Goal: Task Accomplishment & Management: Manage account settings

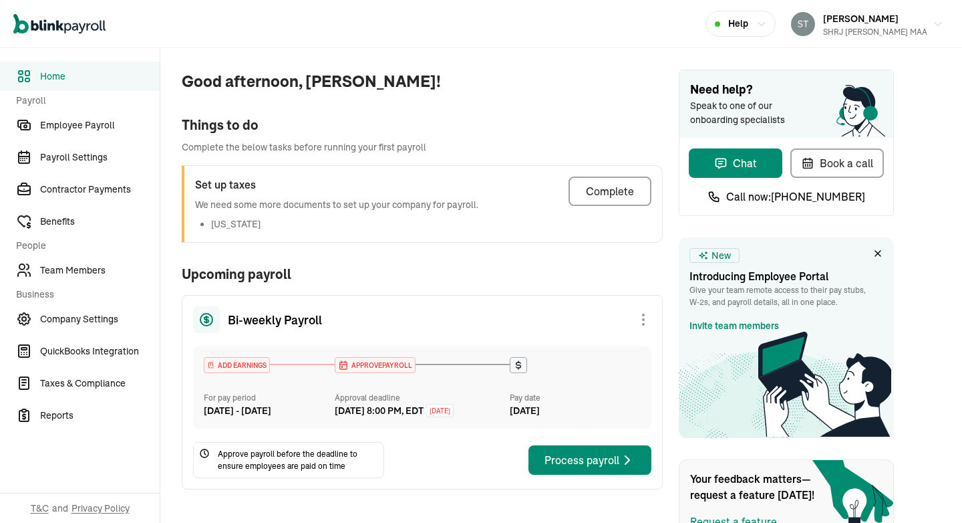
click at [547, 115] on div "Things to do" at bounding box center [422, 125] width 481 height 20
click at [519, 364] on icon at bounding box center [518, 365] width 11 height 11
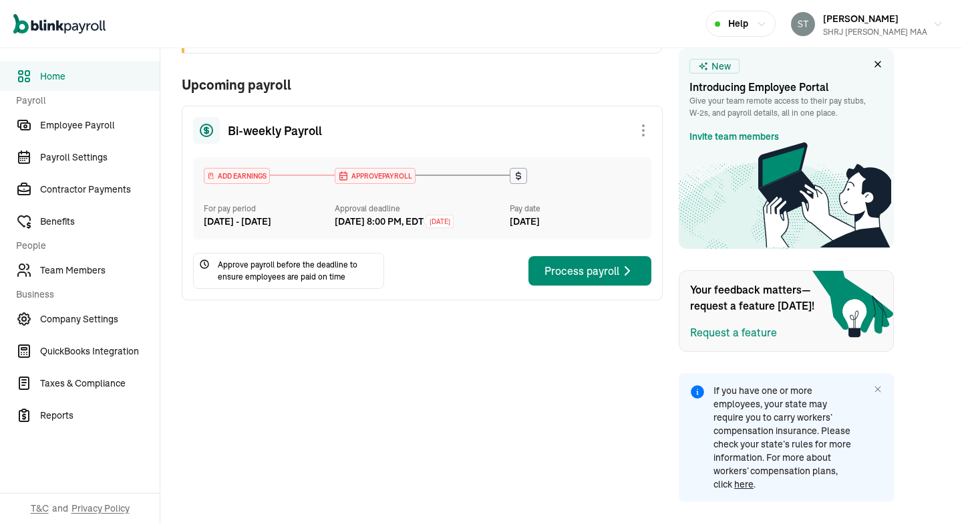
click at [622, 58] on div "Good afternoon, [PERSON_NAME]! Things to do Complete the below tasks before run…" at bounding box center [411, 191] width 503 height 664
click at [470, 117] on div "Bi-weekly Payroll" at bounding box center [422, 130] width 458 height 27
click at [600, 279] on div "Process payroll" at bounding box center [590, 271] width 91 height 16
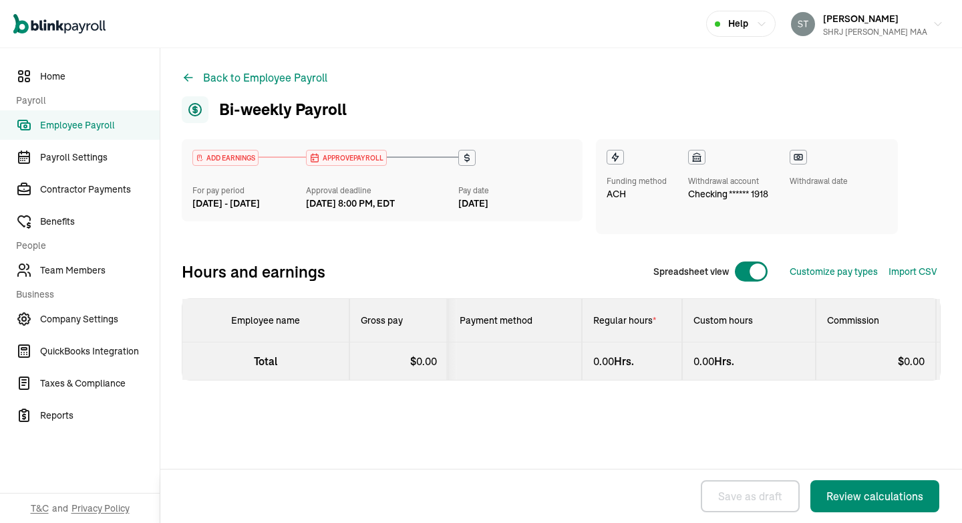
select select "direct_deposit"
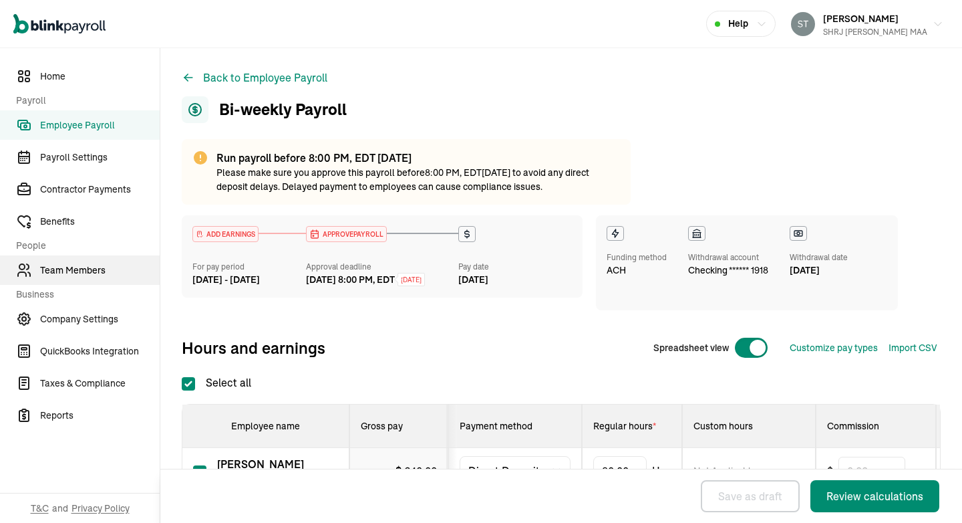
click at [90, 272] on span "Team Members" at bounding box center [100, 270] width 120 height 14
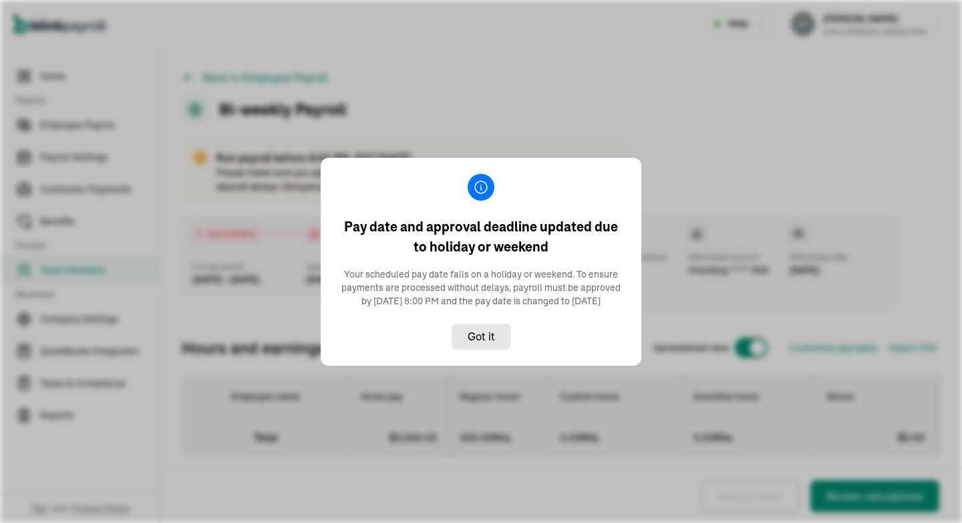
select select "direct_deposit"
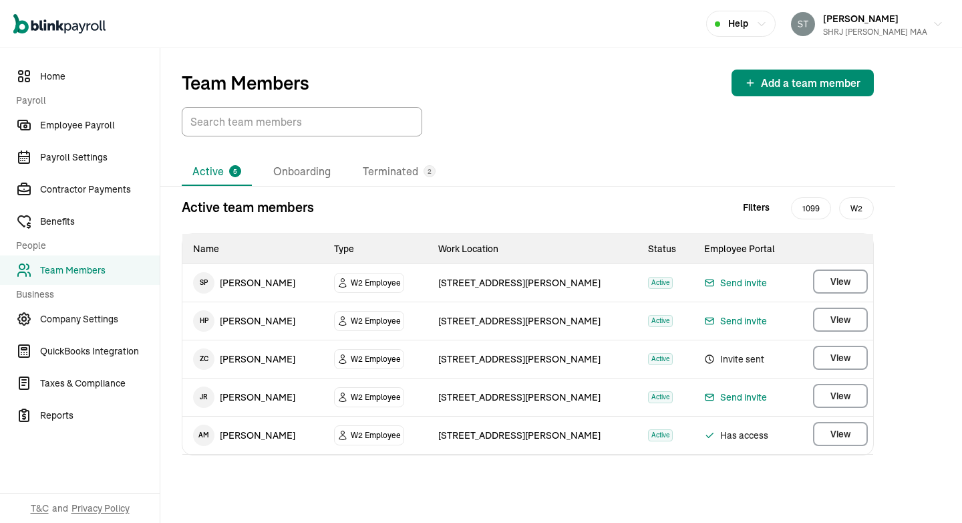
click at [779, 424] on td "Has access" at bounding box center [746, 435] width 105 height 38
click at [732, 432] on span "Has access" at bounding box center [746, 435] width 84 height 16
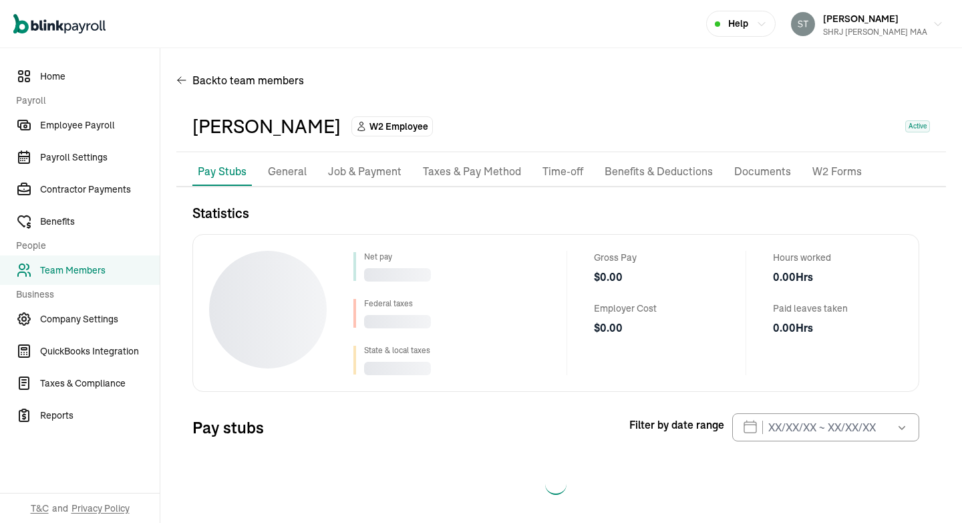
scroll to position [12, 0]
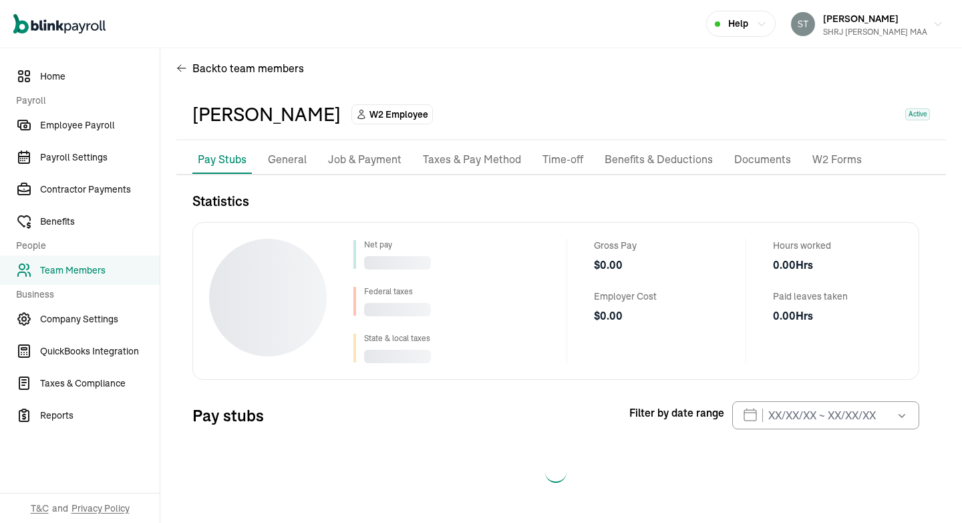
select select "2025"
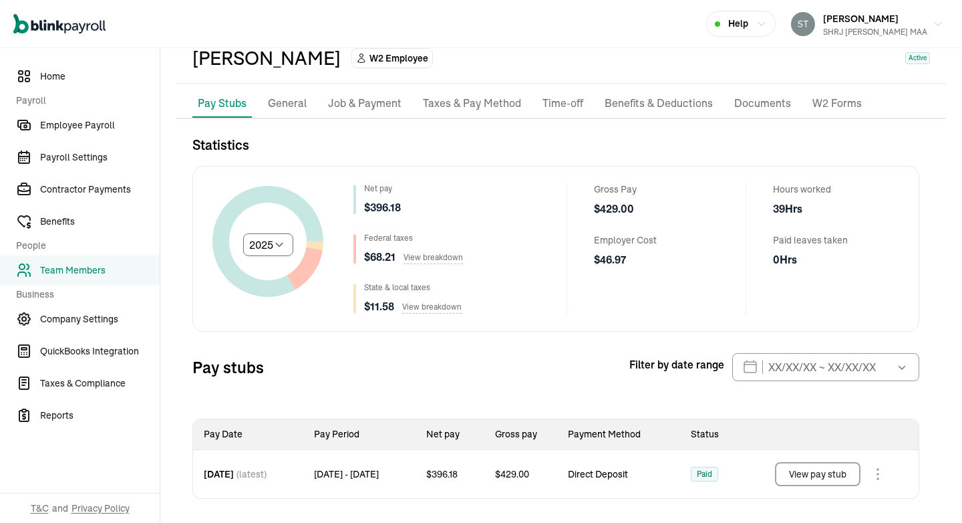
scroll to position [0, 0]
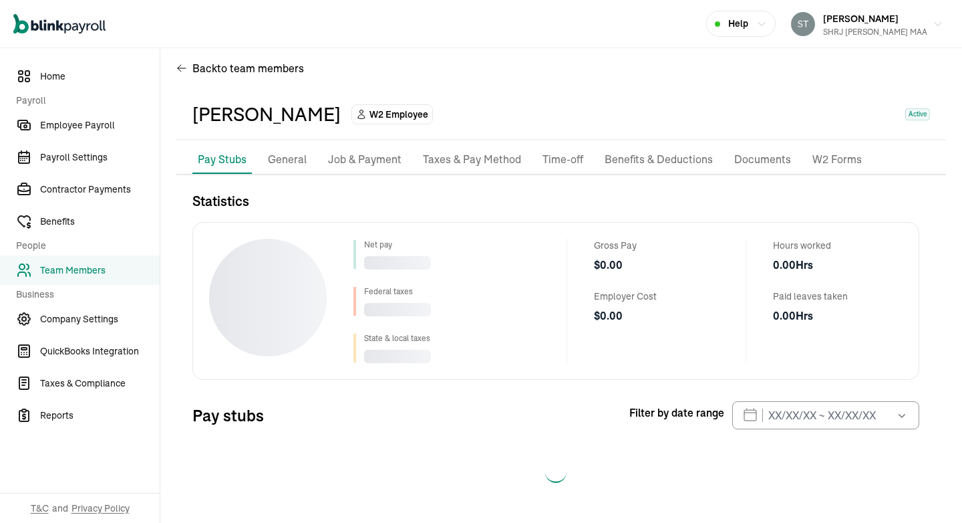
select select "2025"
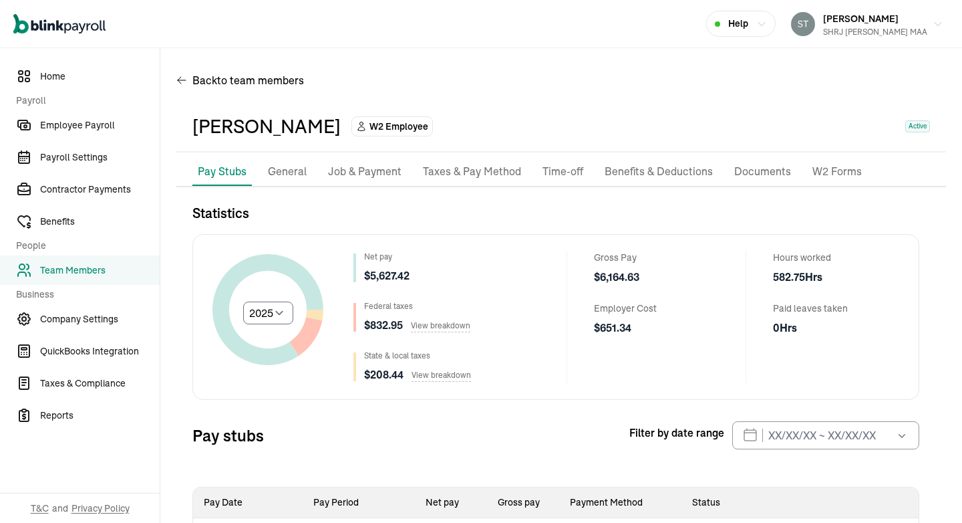
click at [394, 169] on p "Job & Payment" at bounding box center [365, 171] width 74 height 17
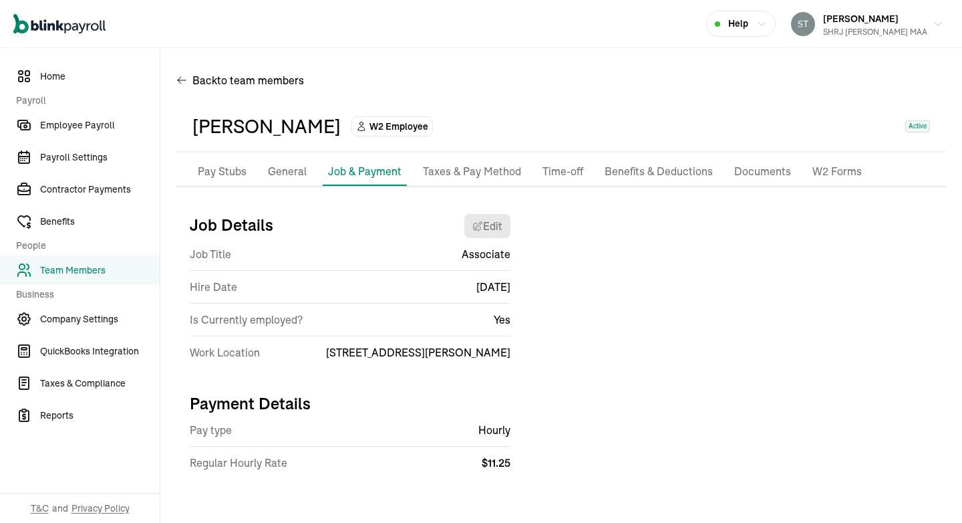
click at [297, 170] on p "General" at bounding box center [287, 171] width 39 height 17
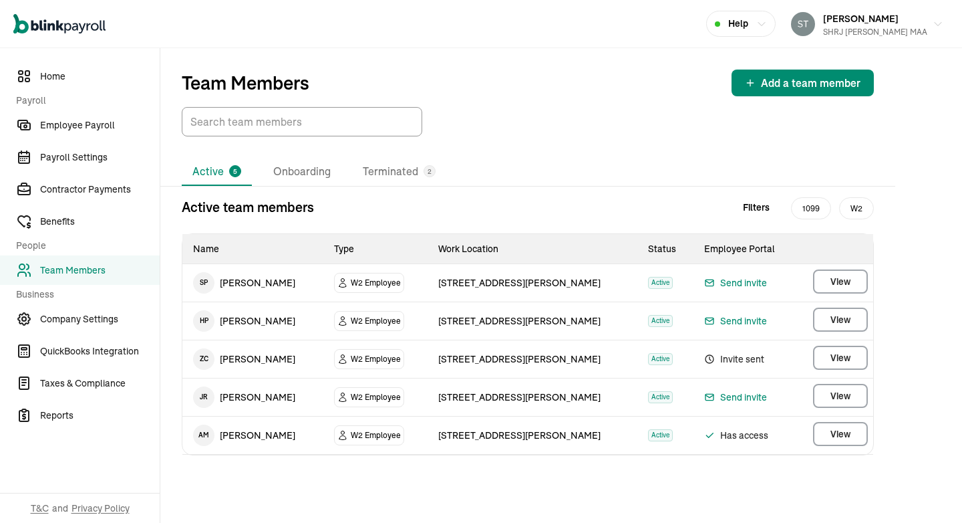
click at [206, 395] on span "J R" at bounding box center [203, 396] width 21 height 21
click at [97, 154] on span "Payroll Settings" at bounding box center [100, 157] width 120 height 14
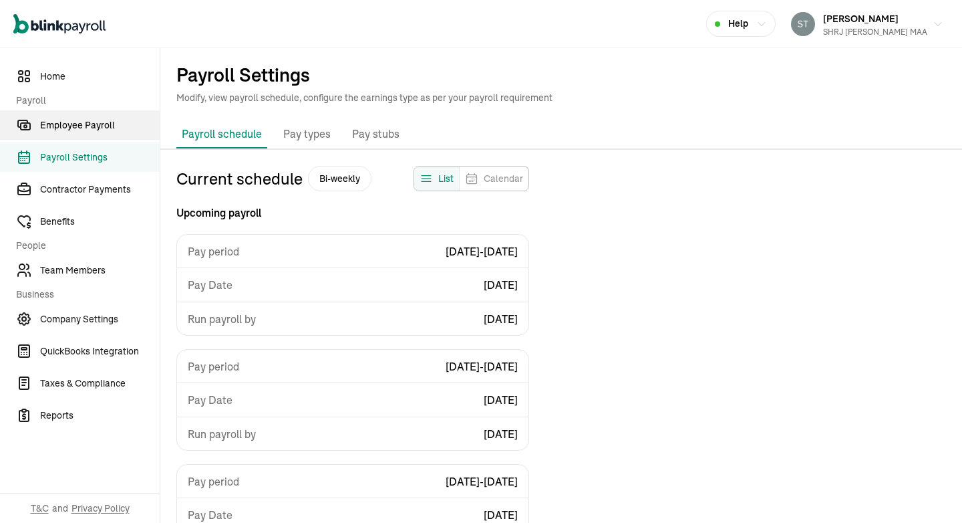
click at [86, 124] on span "Employee Payroll" at bounding box center [100, 125] width 120 height 14
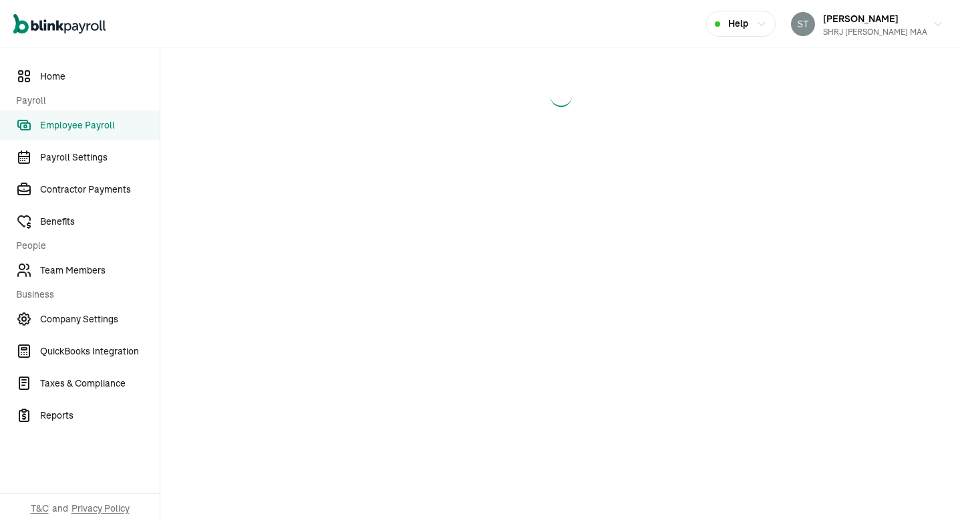
select select "direct_deposit"
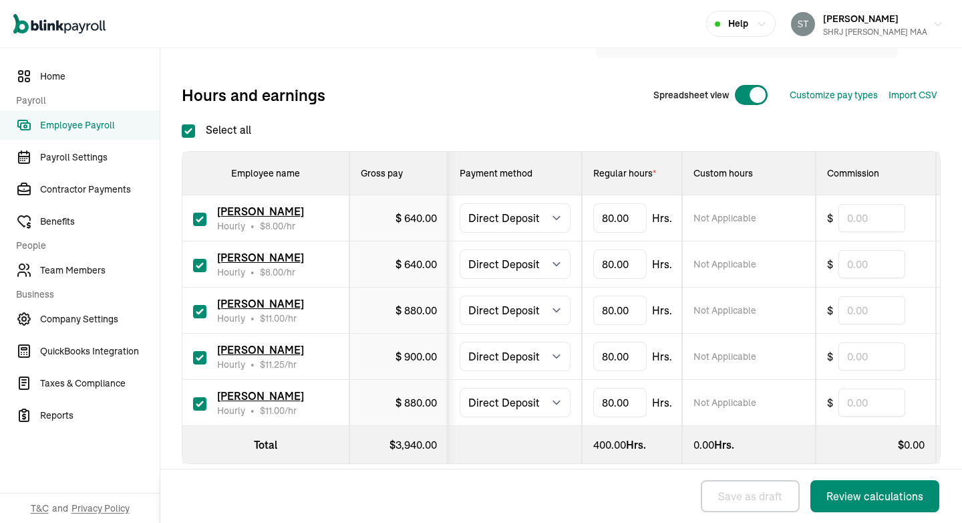
scroll to position [270, 0]
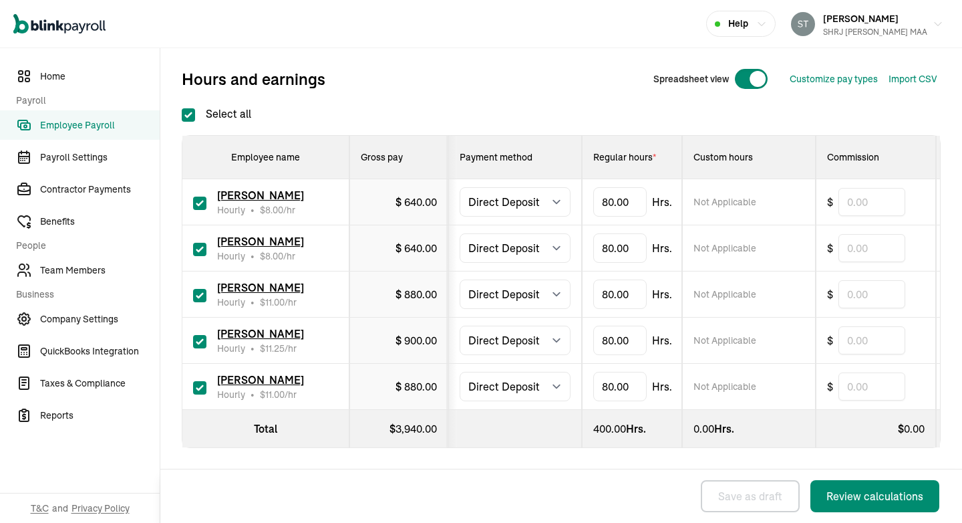
click at [204, 343] on input "checkbox" at bounding box center [199, 341] width 13 height 13
checkbox input "false"
type input "0.00"
click at [202, 390] on input "checkbox" at bounding box center [199, 387] width 13 height 13
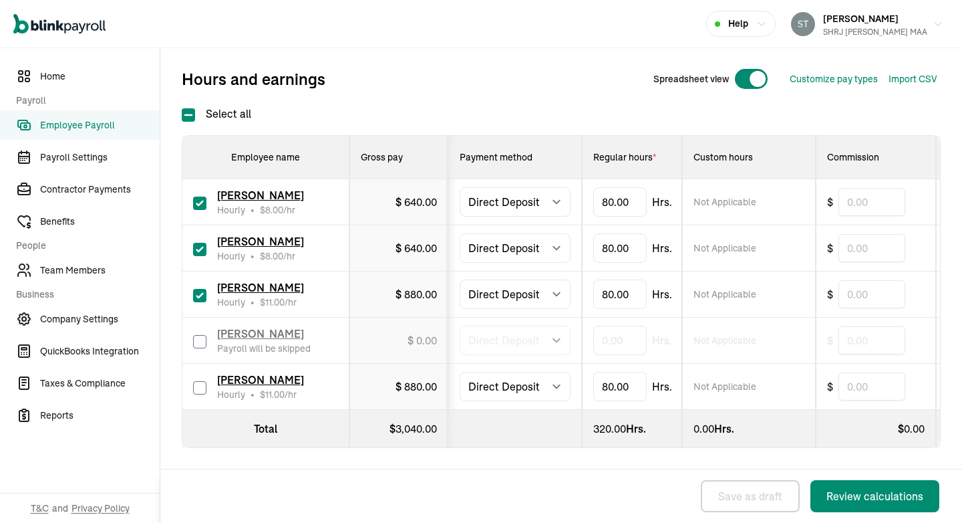
checkbox input "false"
type input "0.00"
click at [613, 287] on input "80" at bounding box center [619, 294] width 53 height 28
type input "37.25"
click at [954, 318] on div "Back to Employee Payroll Bi-weekly Payroll Run payroll before 8:00 PM, EDT [DAT…" at bounding box center [561, 150] width 802 height 743
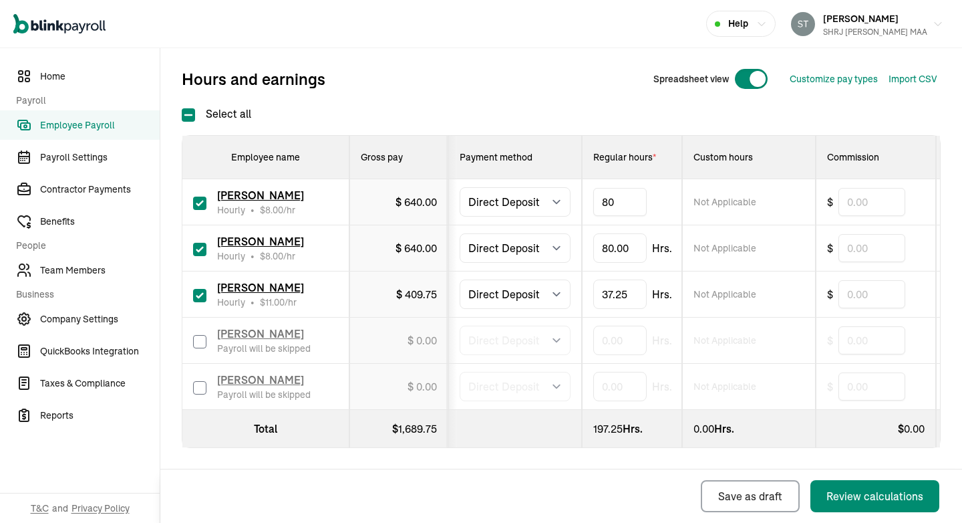
click at [619, 204] on input "80" at bounding box center [619, 202] width 53 height 28
type input "70"
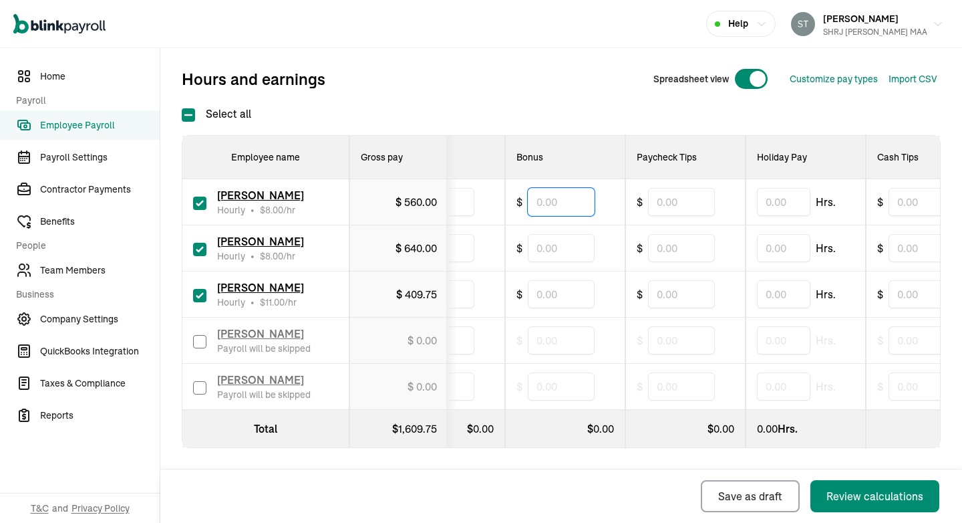
scroll to position [0, 0]
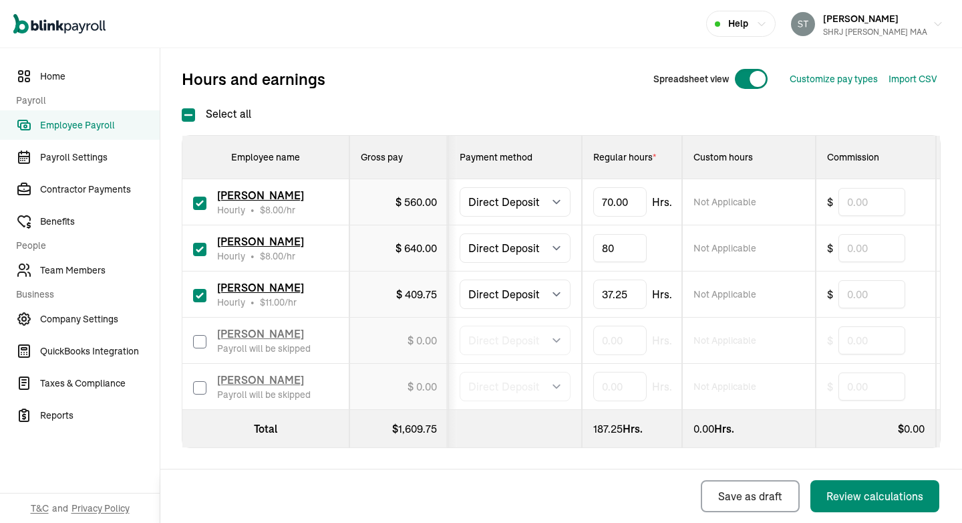
click at [617, 253] on input "80" at bounding box center [619, 248] width 53 height 28
type input "70"
click at [573, 486] on div "Back Save as draft Review calculations" at bounding box center [557, 495] width 795 height 53
click at [862, 495] on div "Review calculations" at bounding box center [875, 496] width 97 height 16
select select "direct_deposit"
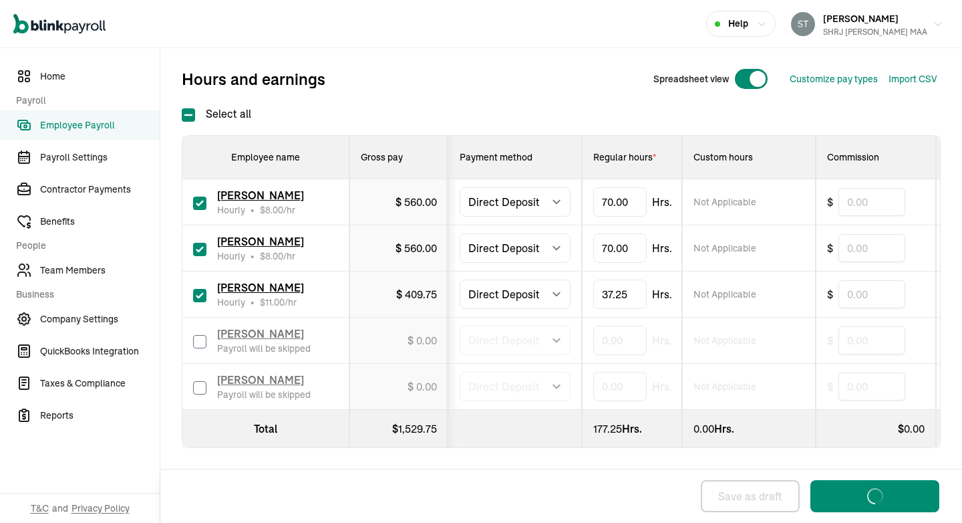
select select "direct_deposit"
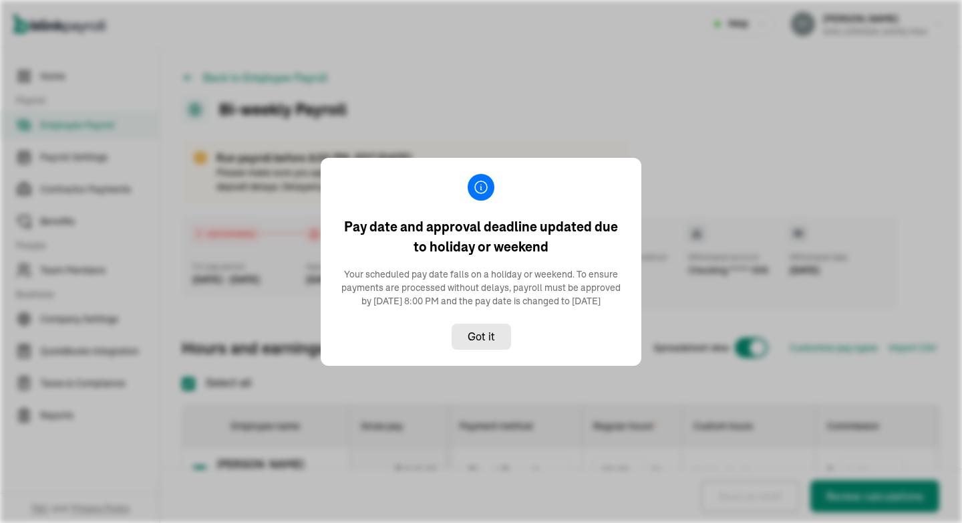
checkbox input "true"
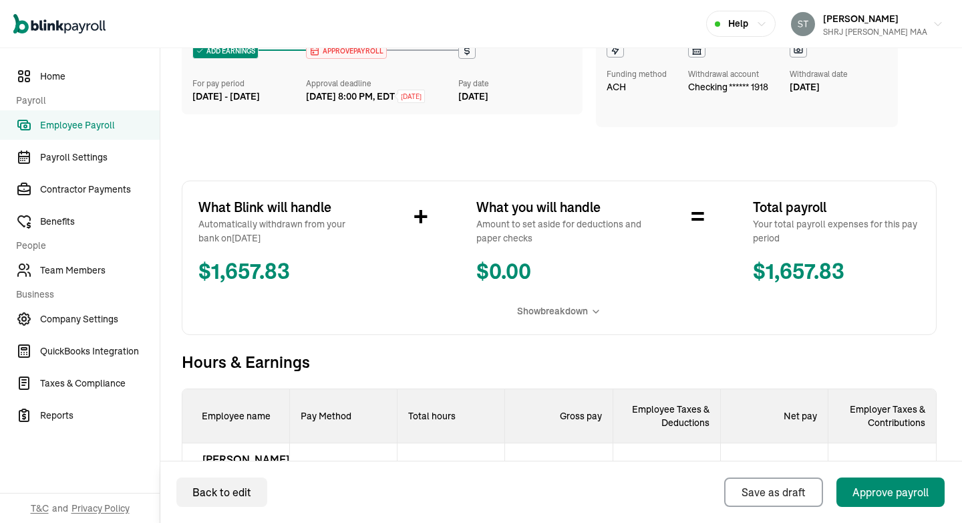
scroll to position [428, 0]
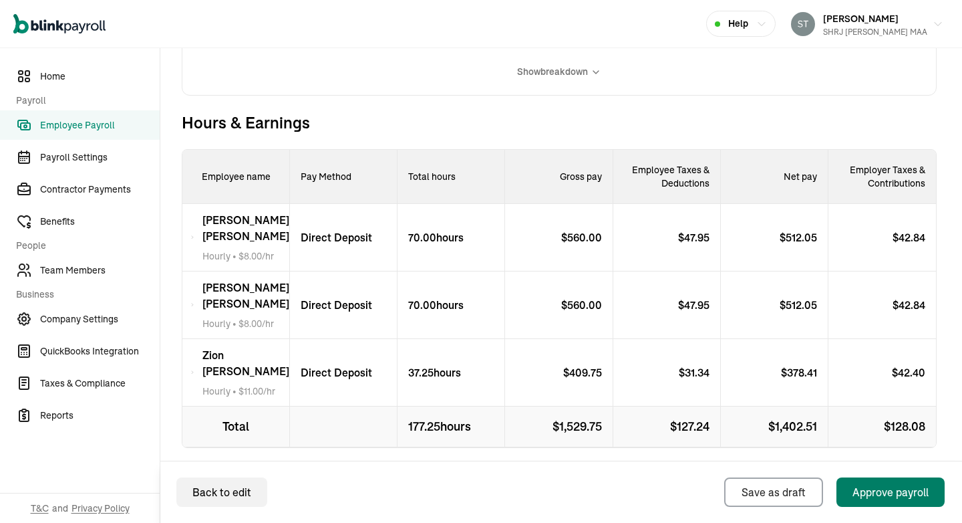
click at [871, 495] on div "Approve payroll" at bounding box center [891, 492] width 76 height 16
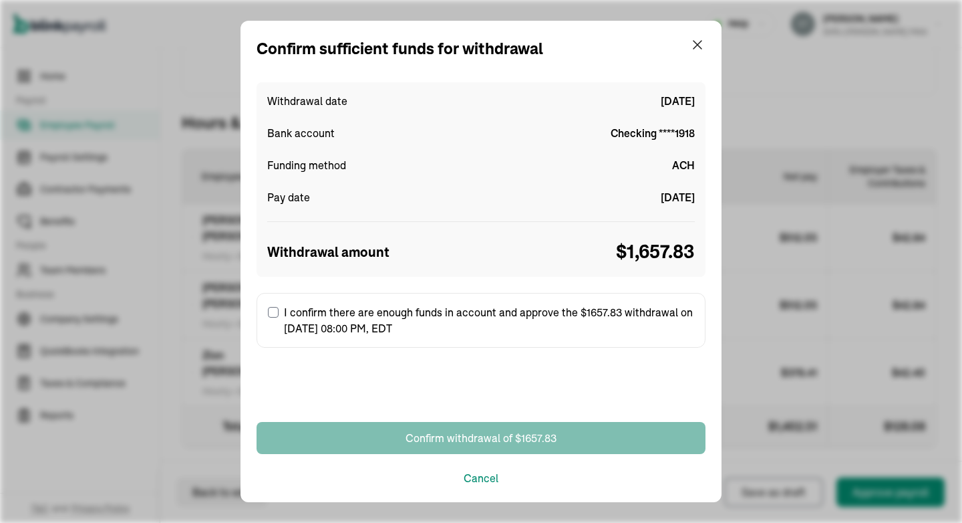
click at [477, 314] on label "I confirm there are enough funds in account and approve the $1657.83 withdrawal…" at bounding box center [481, 320] width 449 height 55
click at [279, 314] on input "I confirm there are enough funds in account and approve the $1657.83 withdrawal…" at bounding box center [273, 312] width 11 height 11
checkbox input "true"
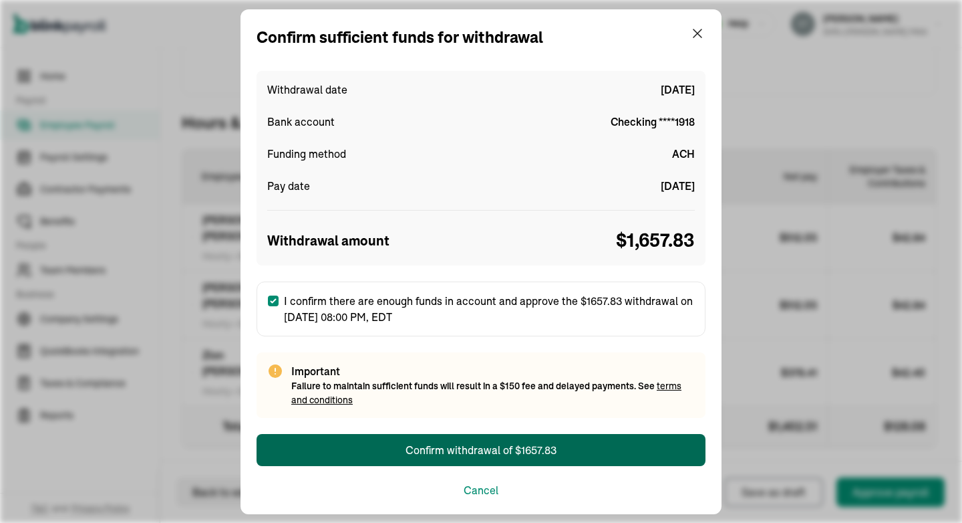
click at [489, 447] on div "Confirm withdrawal of $1657.83" at bounding box center [481, 450] width 151 height 16
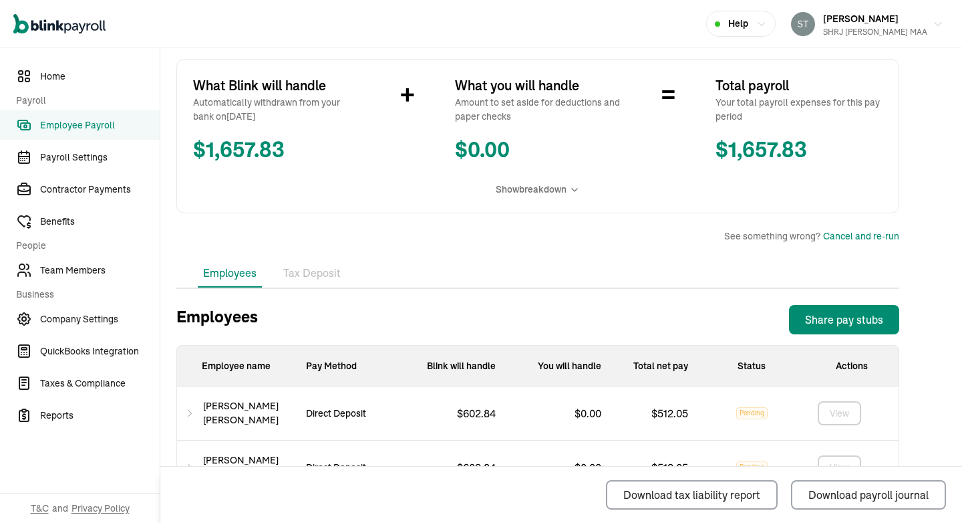
scroll to position [368, 0]
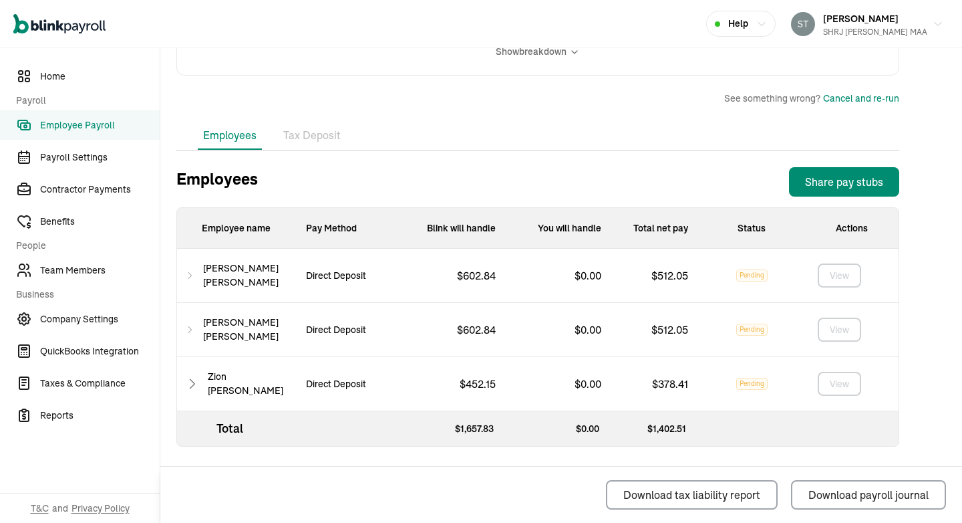
click at [312, 123] on li "Tax Deposit" at bounding box center [312, 136] width 68 height 28
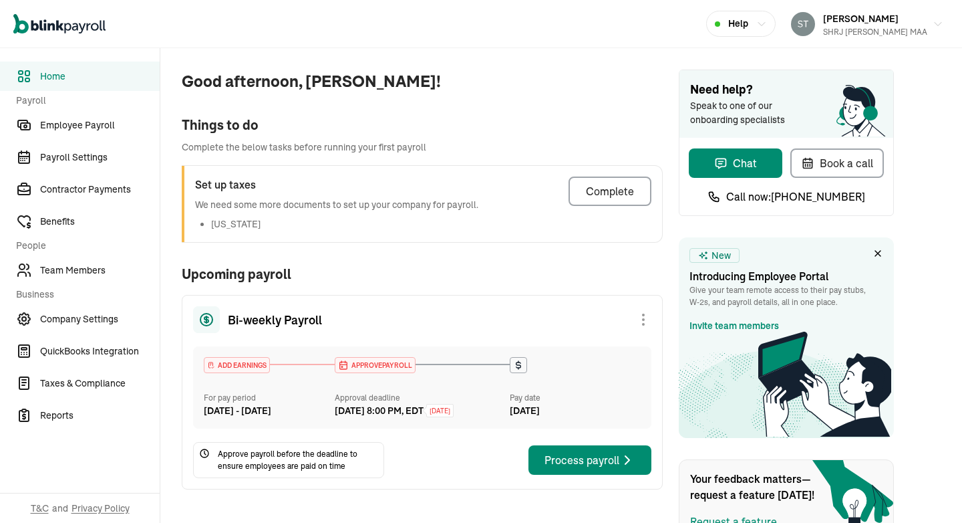
click at [547, 115] on div "Things to do" at bounding box center [422, 125] width 481 height 20
click at [519, 364] on icon at bounding box center [518, 365] width 11 height 11
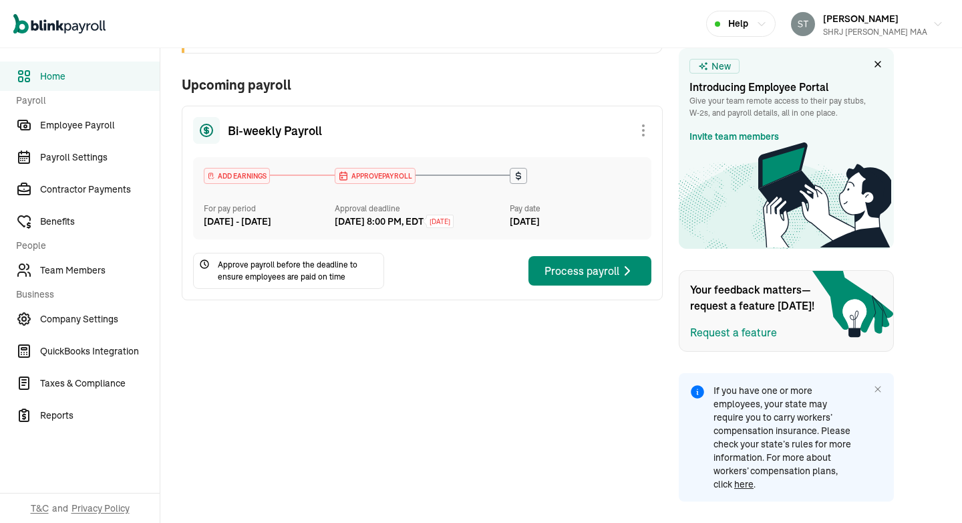
click at [622, 58] on div "Good afternoon, [PERSON_NAME]! Things to do Complete the below tasks before run…" at bounding box center [411, 191] width 503 height 664
click at [470, 117] on div "Bi-weekly Payroll" at bounding box center [422, 130] width 458 height 27
click at [600, 279] on div "Process payroll" at bounding box center [590, 271] width 91 height 16
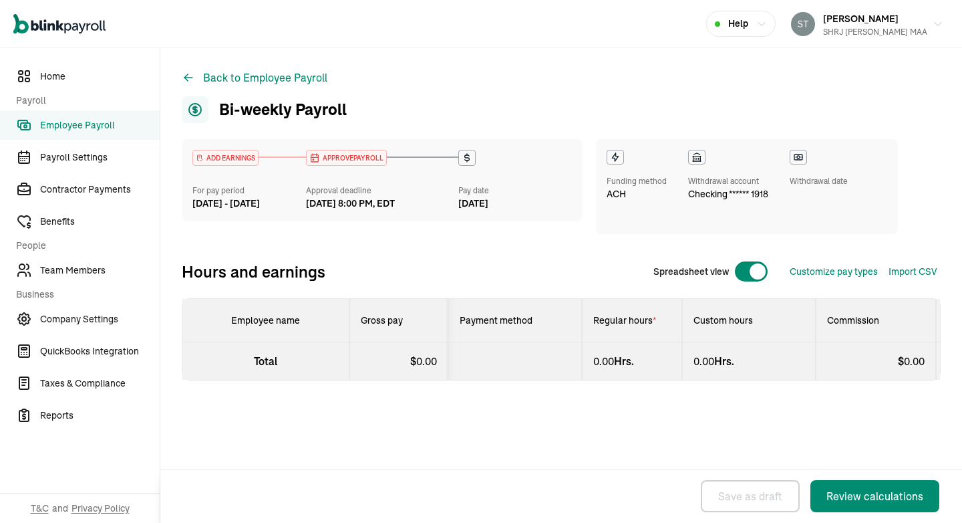
select select "direct_deposit"
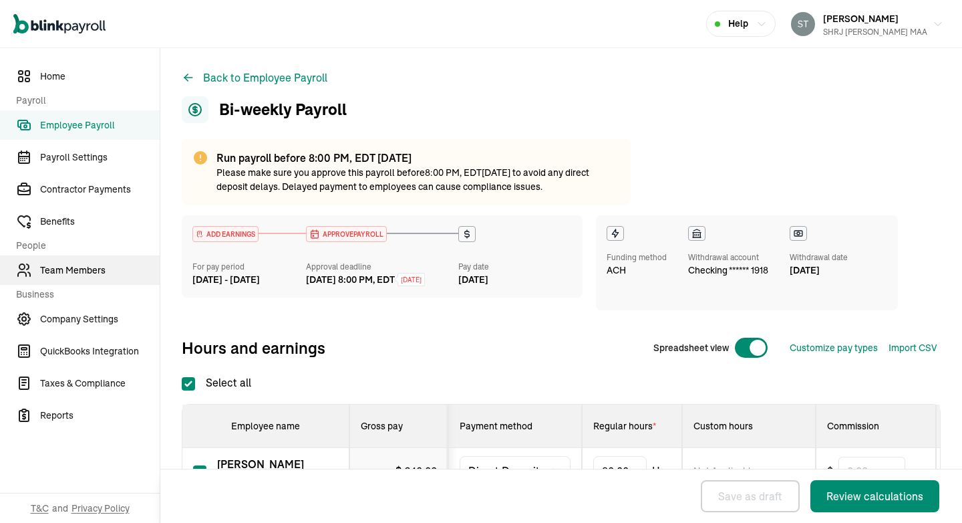
click at [90, 272] on span "Team Members" at bounding box center [100, 270] width 120 height 14
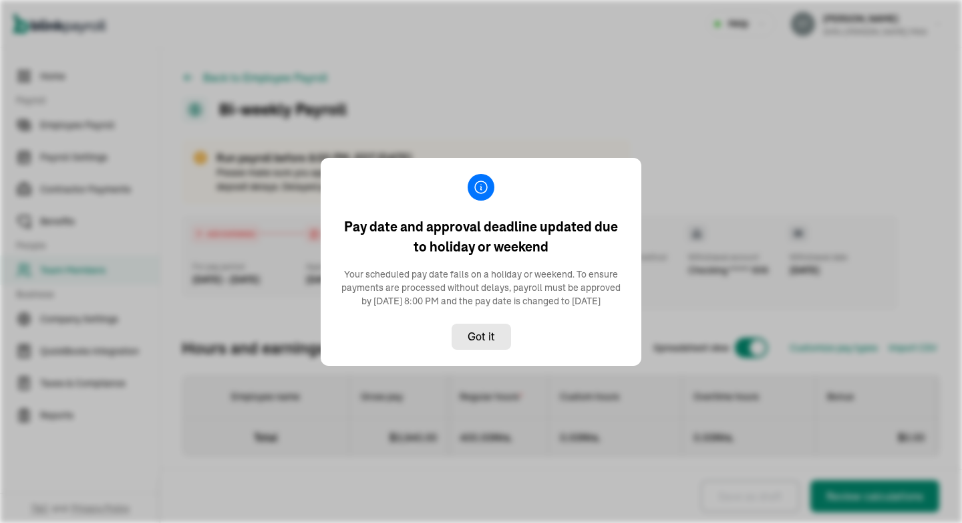
select select "direct_deposit"
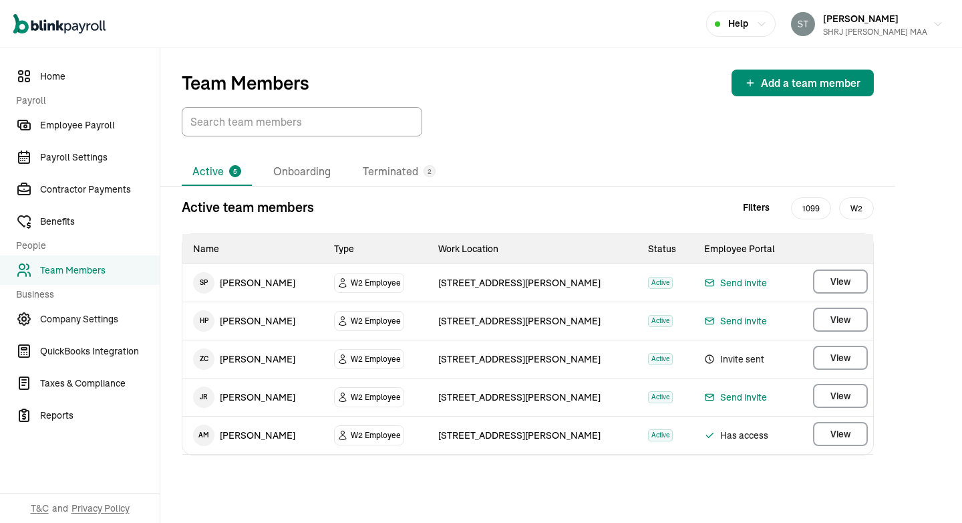
click at [779, 424] on td "Has access" at bounding box center [746, 435] width 105 height 38
click at [732, 432] on span "Has access" at bounding box center [746, 435] width 84 height 16
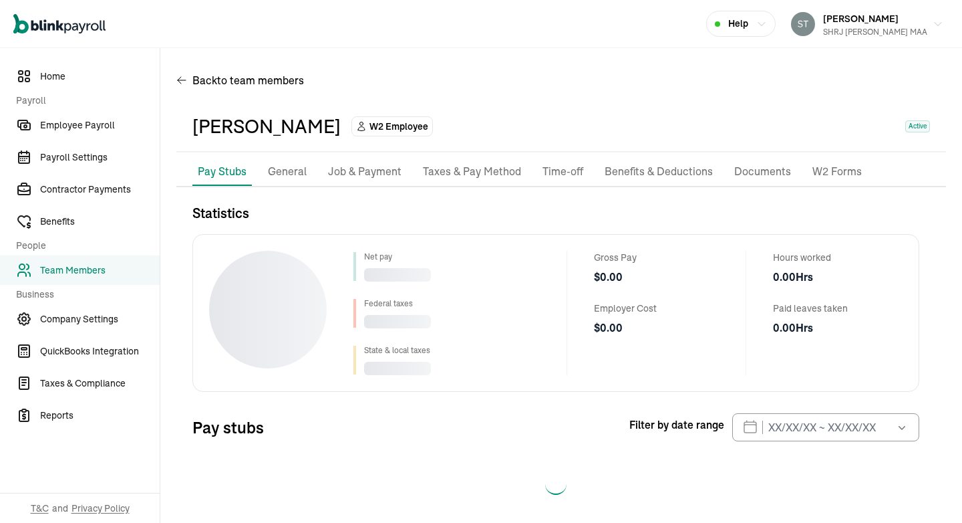
scroll to position [12, 0]
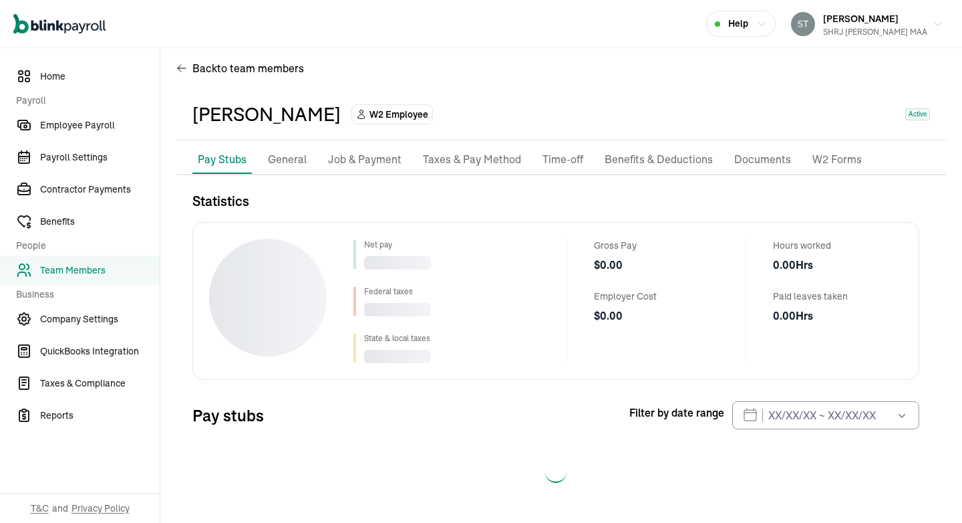
select select "2025"
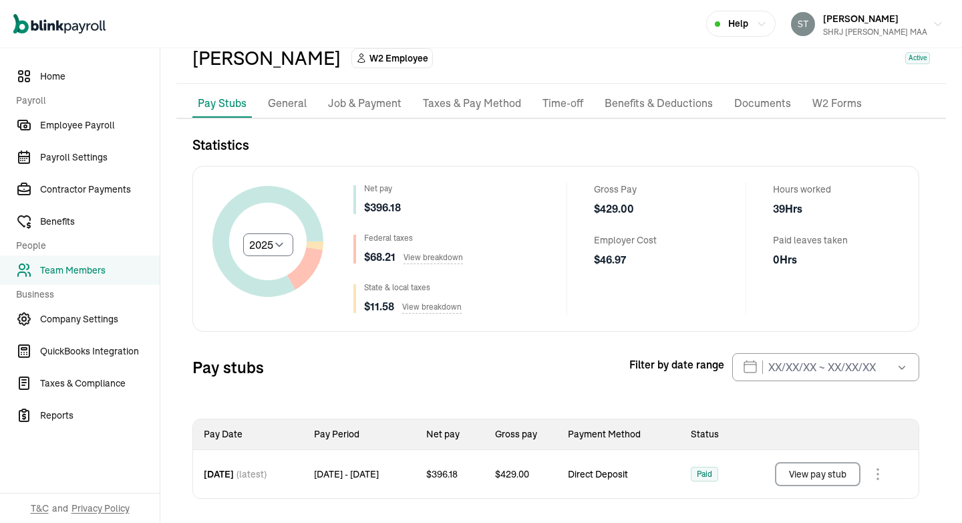
scroll to position [0, 0]
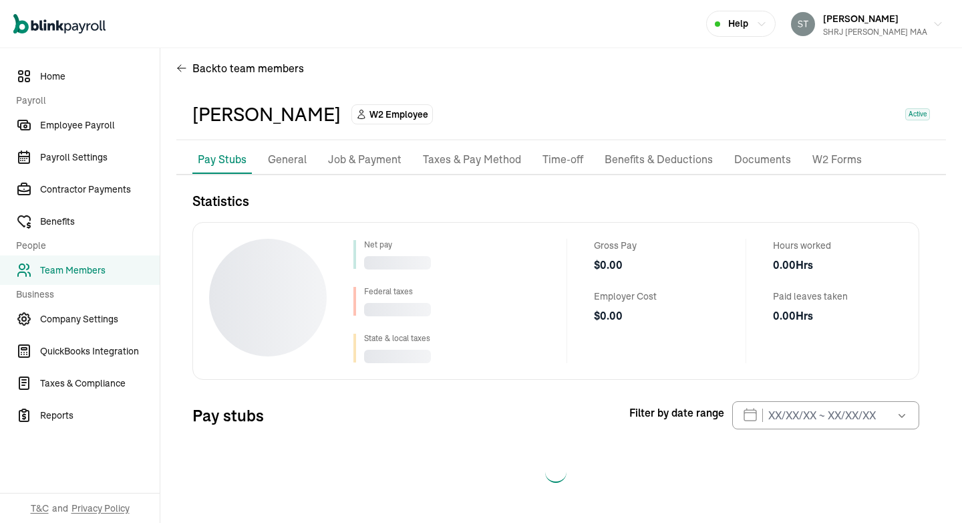
select select "2025"
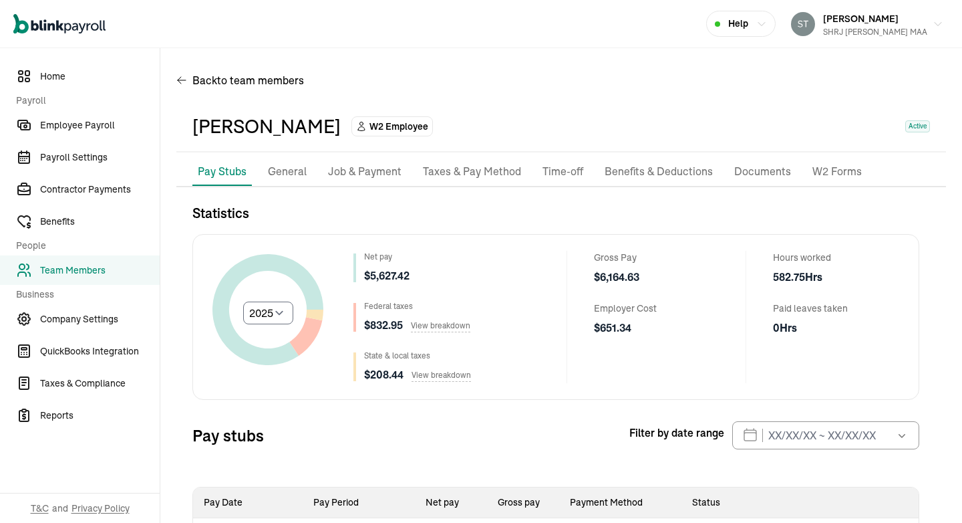
click at [394, 169] on p "Job & Payment" at bounding box center [365, 171] width 74 height 17
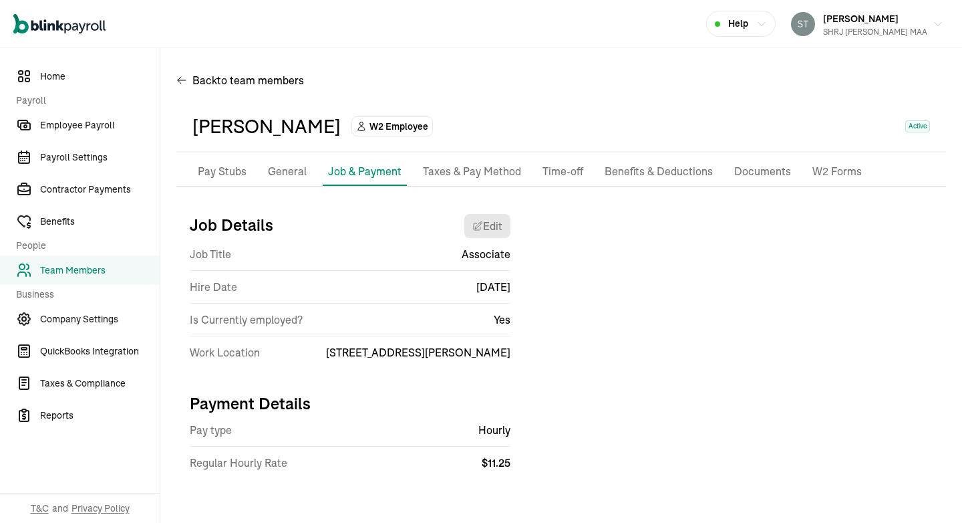
click at [297, 170] on p "General" at bounding box center [287, 171] width 39 height 17
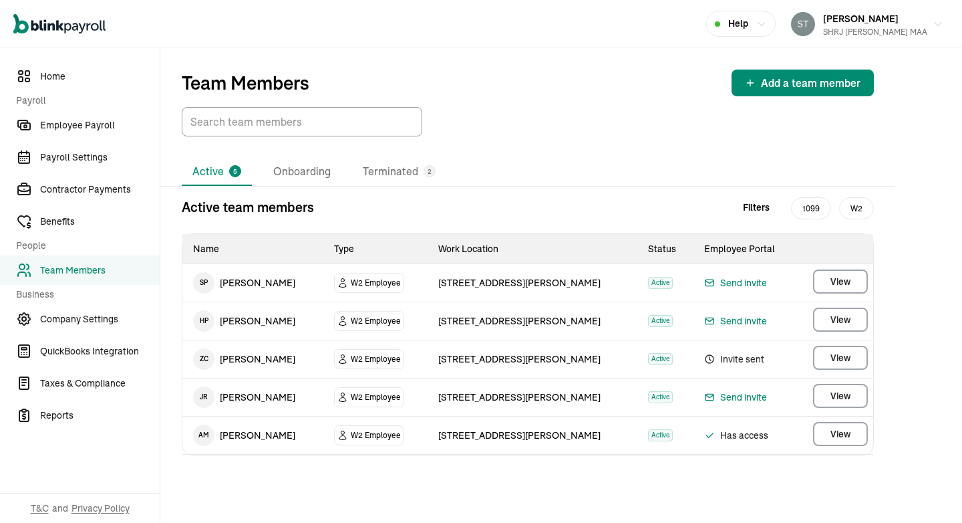
click at [206, 395] on span "J R" at bounding box center [203, 396] width 21 height 21
click at [97, 154] on span "Payroll Settings" at bounding box center [100, 157] width 120 height 14
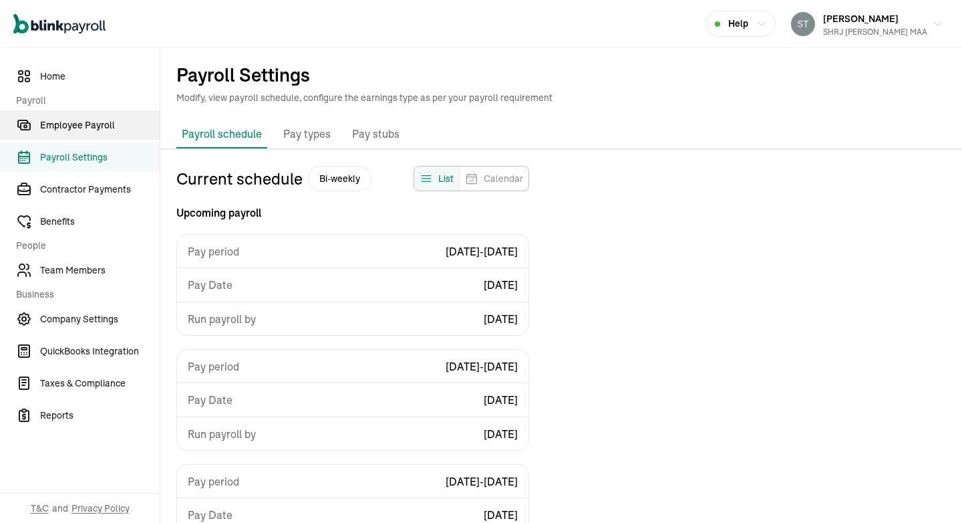
click at [86, 124] on span "Employee Payroll" at bounding box center [100, 125] width 120 height 14
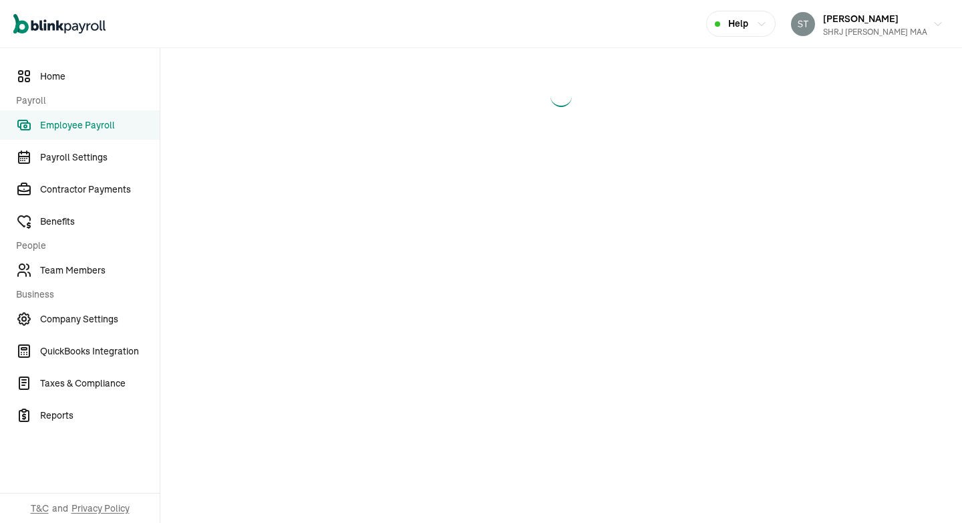
select select "direct_deposit"
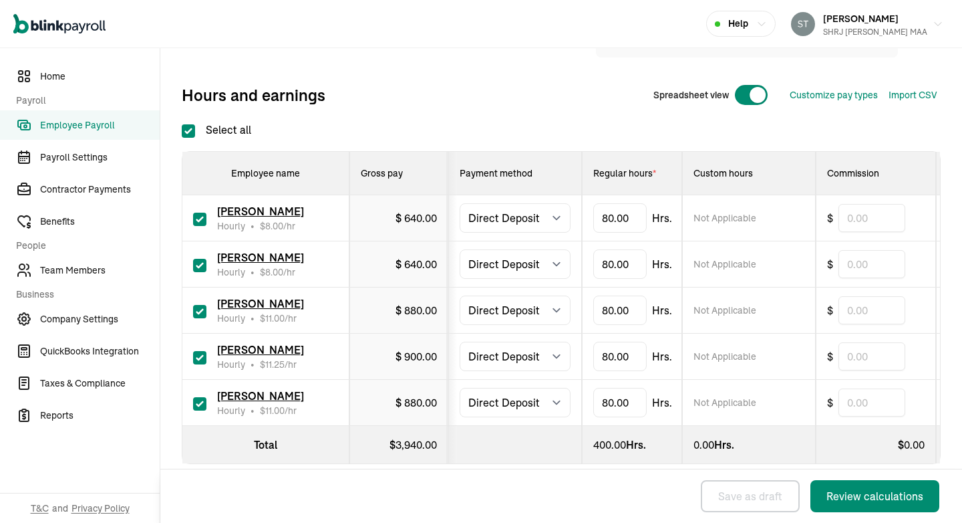
scroll to position [270, 0]
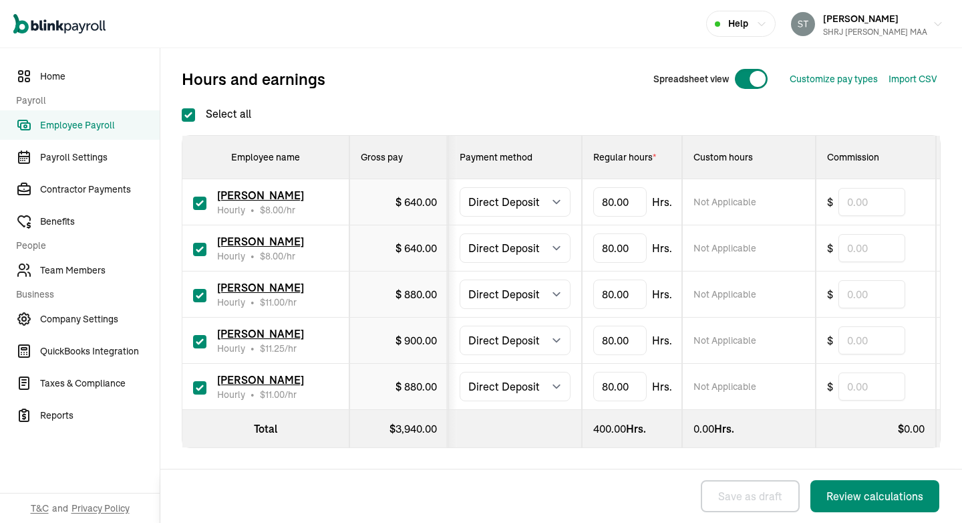
click at [204, 343] on input "checkbox" at bounding box center [199, 341] width 13 height 13
checkbox input "false"
type input "0.00"
click at [202, 390] on input "checkbox" at bounding box center [199, 387] width 13 height 13
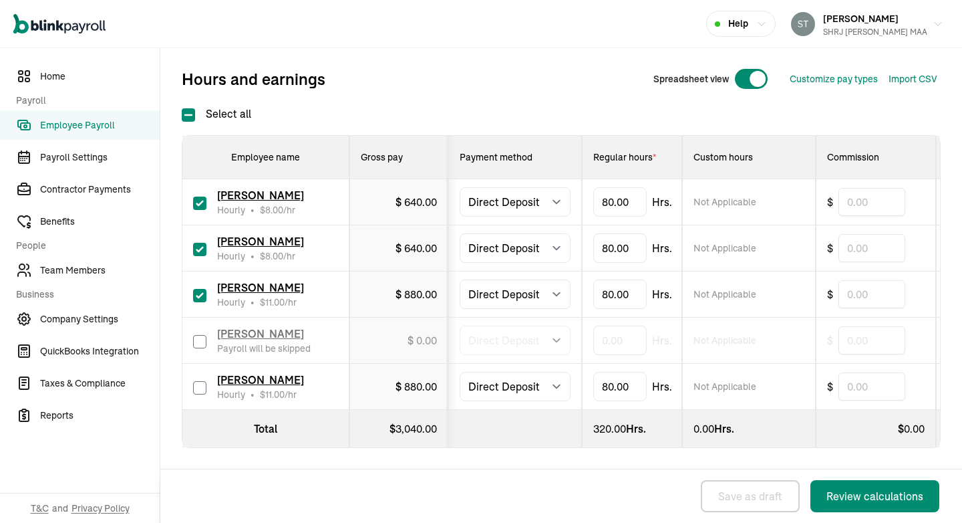
checkbox input "false"
type input "0.00"
click at [613, 287] on input "80" at bounding box center [619, 294] width 53 height 28
type input "37.25"
click at [954, 318] on div "Back to Employee Payroll Bi-weekly Payroll Run payroll before 8:00 PM, EDT [DAT…" at bounding box center [561, 150] width 802 height 743
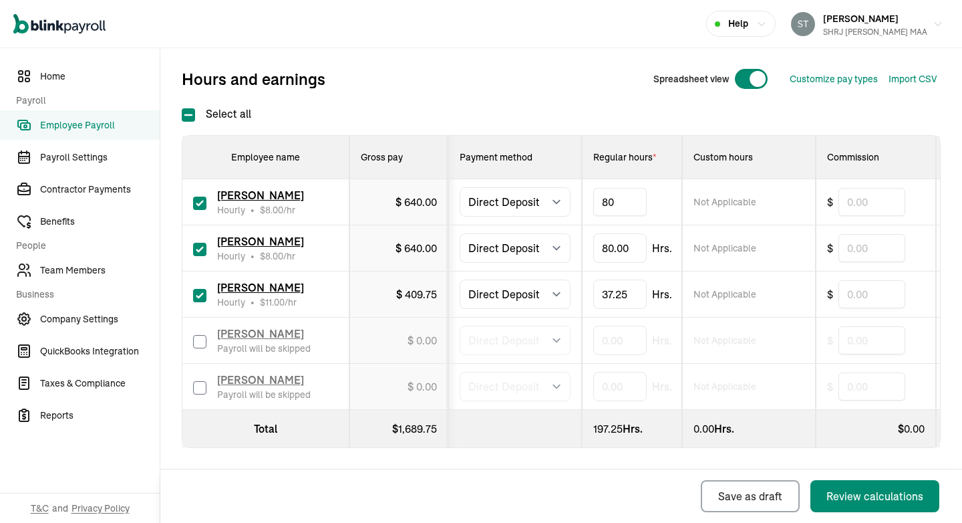
click at [619, 204] on input "80" at bounding box center [619, 202] width 53 height 28
type input "70"
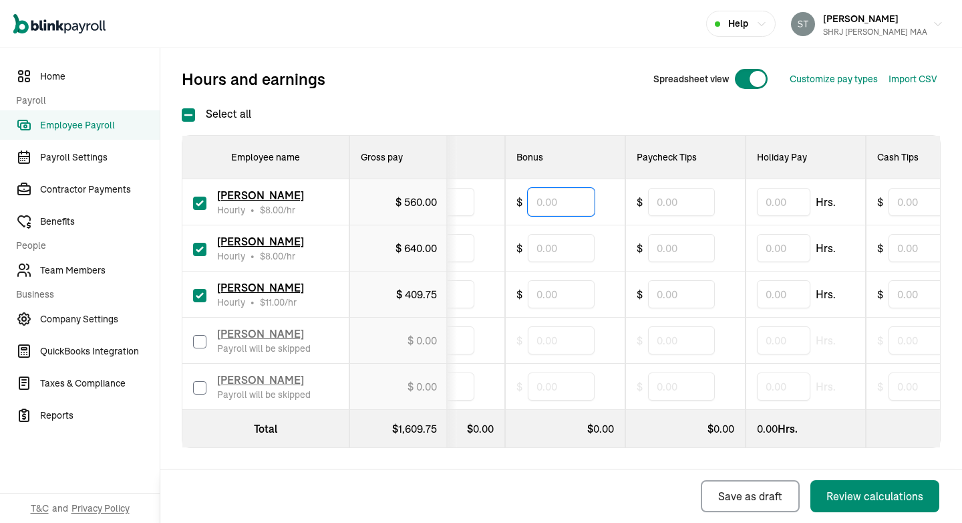
scroll to position [0, 0]
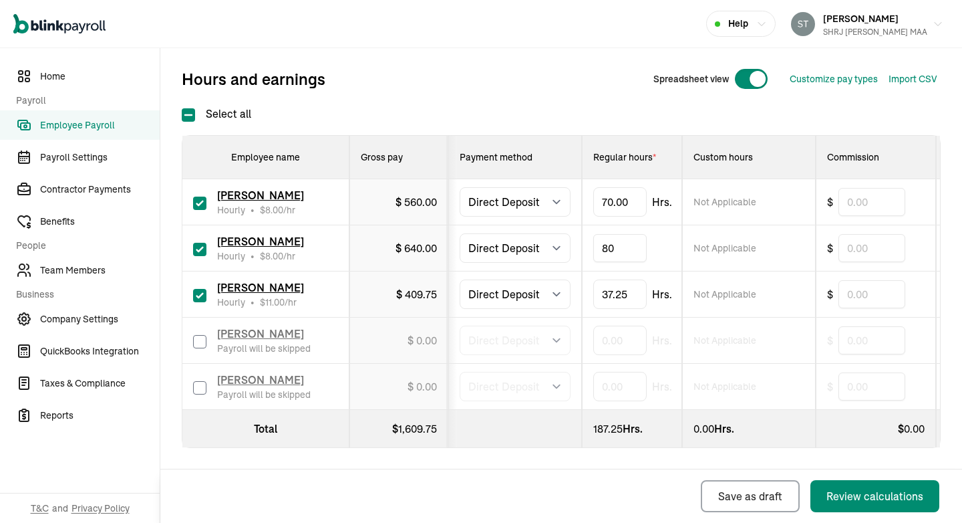
click at [617, 253] on input "80" at bounding box center [619, 248] width 53 height 28
type input "70"
click at [573, 486] on div "Back Save as draft Review calculations" at bounding box center [557, 495] width 795 height 53
click at [862, 495] on div "Review calculations" at bounding box center [875, 496] width 97 height 16
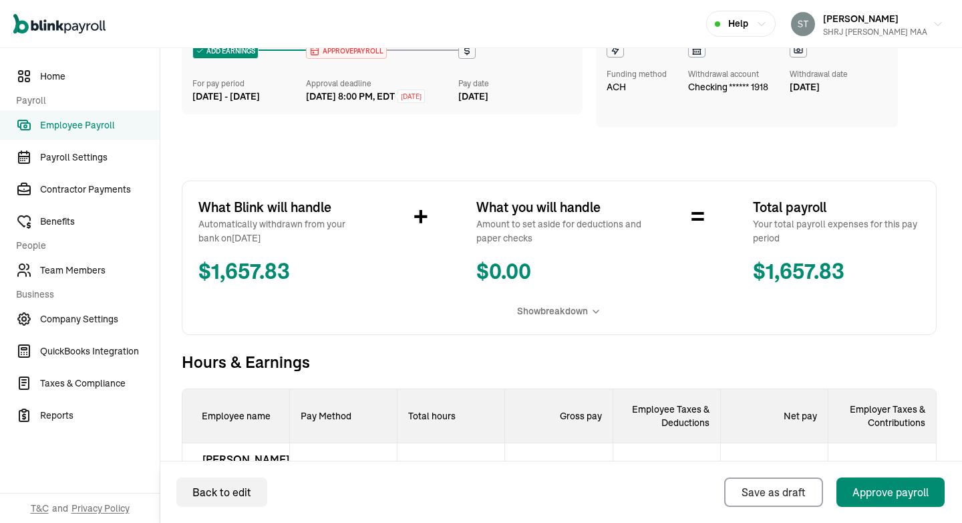
scroll to position [428, 0]
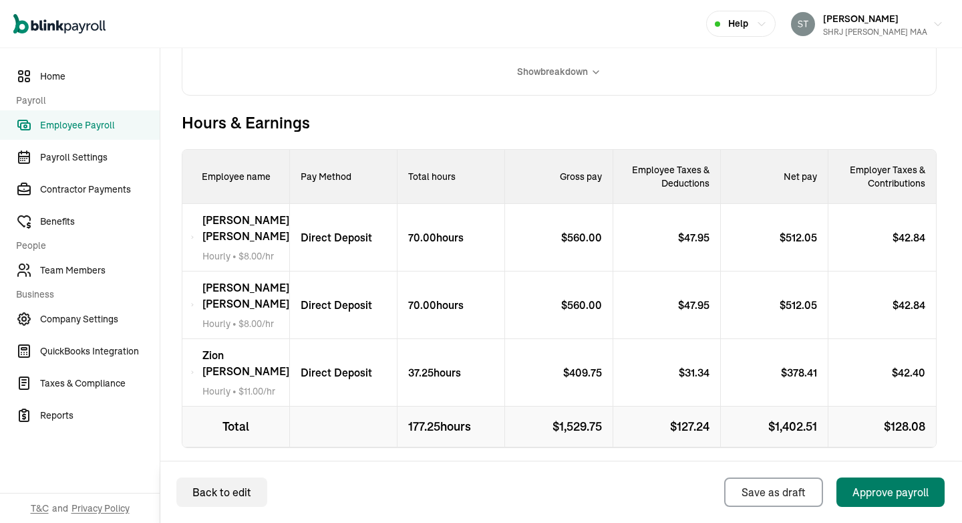
click at [871, 495] on div "Approve payroll" at bounding box center [891, 492] width 76 height 16
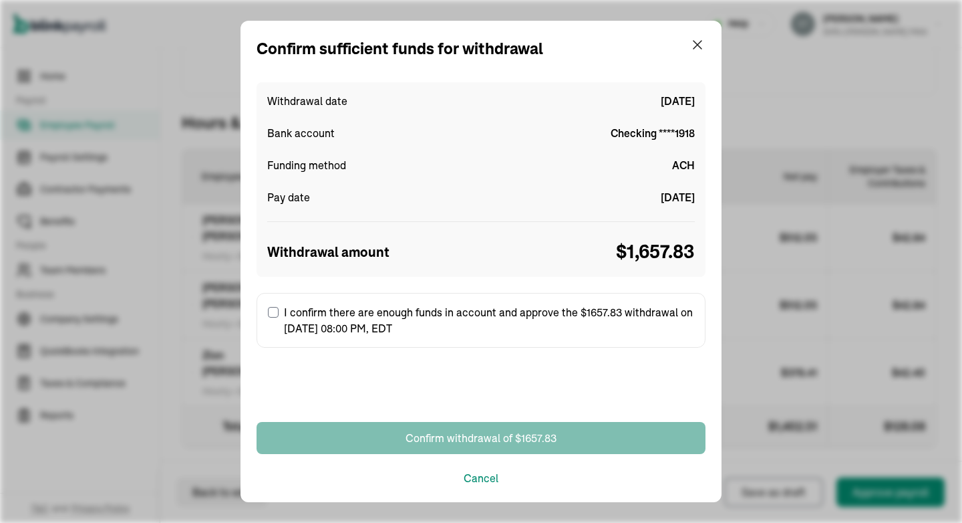
click at [477, 314] on label "I confirm there are enough funds in account and approve the $1657.83 withdrawal…" at bounding box center [481, 320] width 449 height 55
click at [279, 314] on input "I confirm there are enough funds in account and approve the $1657.83 withdrawal…" at bounding box center [273, 312] width 11 height 11
checkbox input "true"
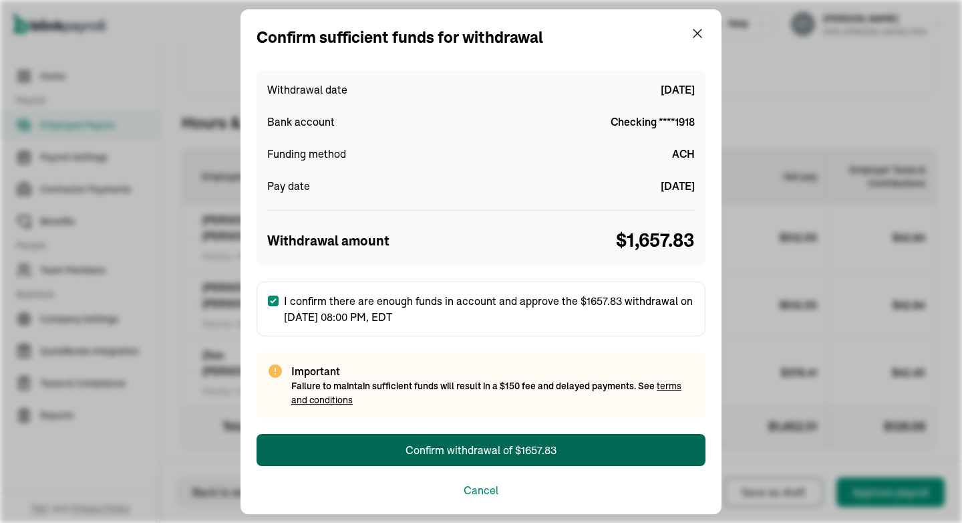
click at [489, 447] on div "Confirm withdrawal of $1657.83" at bounding box center [481, 450] width 151 height 16
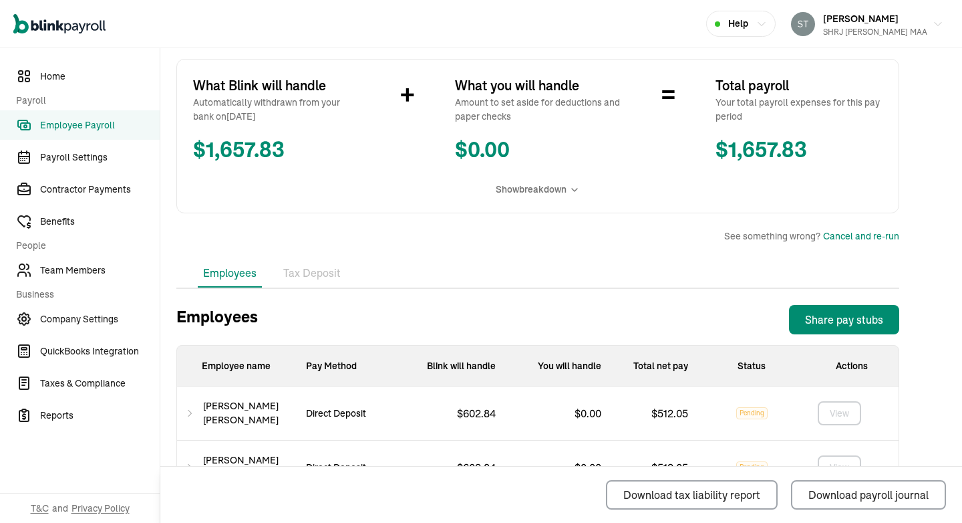
scroll to position [368, 0]
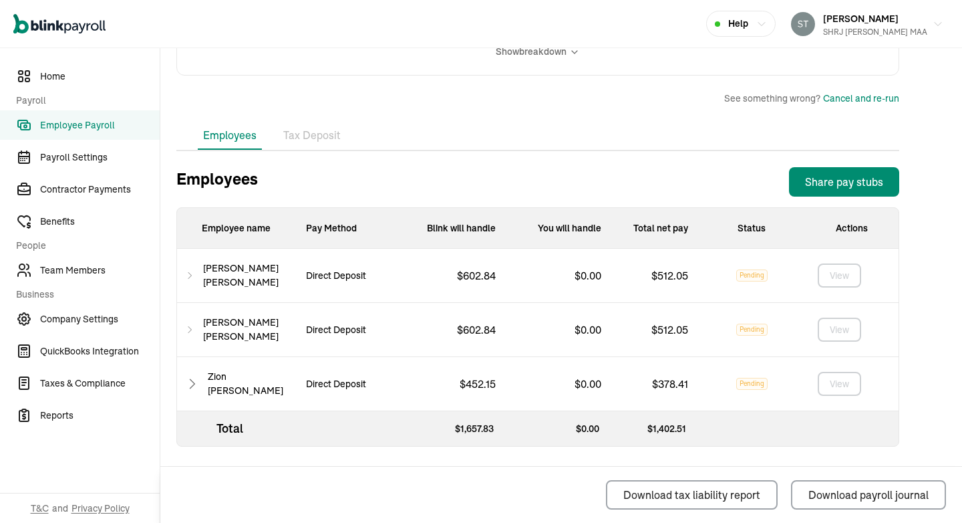
click at [312, 123] on li "Tax Deposit" at bounding box center [312, 136] width 68 height 28
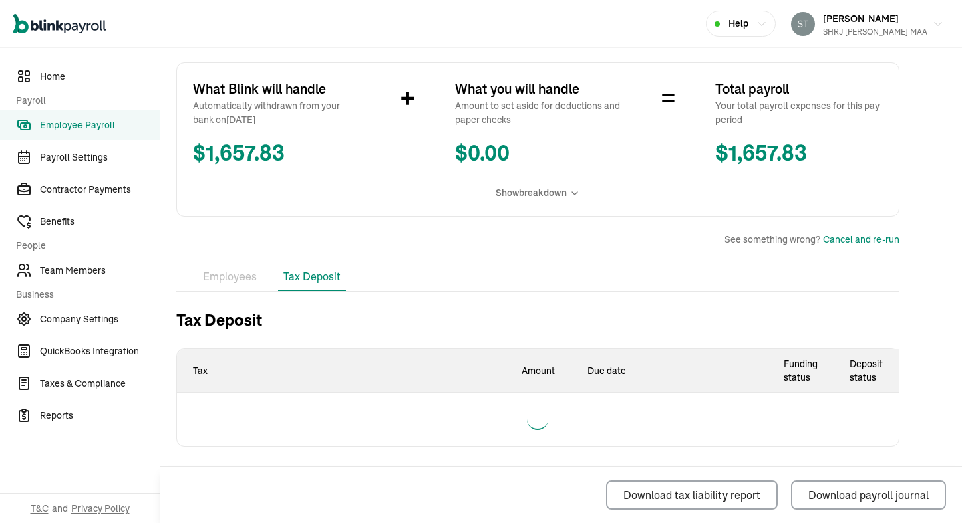
click at [225, 277] on li "Employees" at bounding box center [230, 277] width 64 height 28
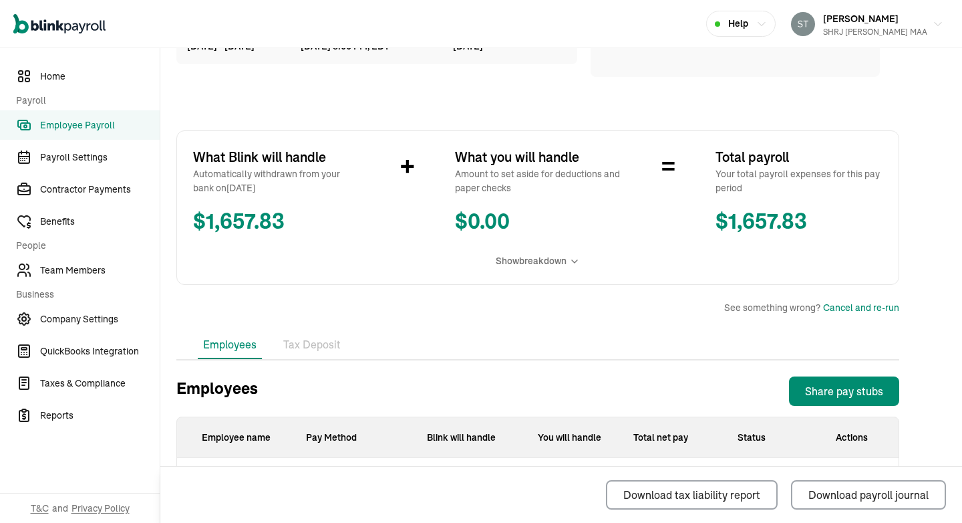
scroll to position [0, 0]
